Goal: Task Accomplishment & Management: Manage account settings

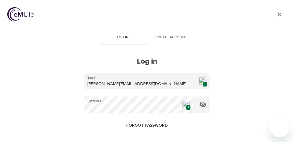
scroll to position [91, 0]
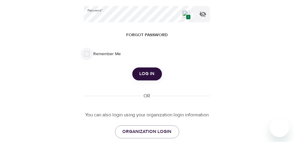
click at [89, 53] on input "Remember Me" at bounding box center [86, 54] width 13 height 13
checkbox input "true"
click at [152, 83] on div "Email   * [PERSON_NAME][EMAIL_ADDRESS][DOMAIN_NAME] 1 Password   * 1 Forgot pas…" at bounding box center [147, 61] width 126 height 156
click at [154, 76] on button "Log in" at bounding box center [147, 74] width 30 height 13
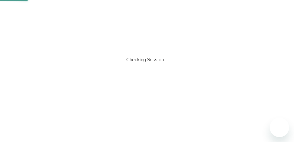
scroll to position [0, 0]
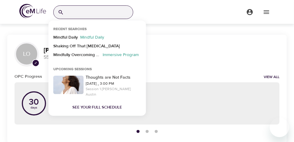
click at [112, 16] on input "search" at bounding box center [99, 12] width 67 height 13
click at [86, 35] on p "Mindful Daily" at bounding box center [92, 38] width 29 height 9
